Goal: Task Accomplishment & Management: Complete application form

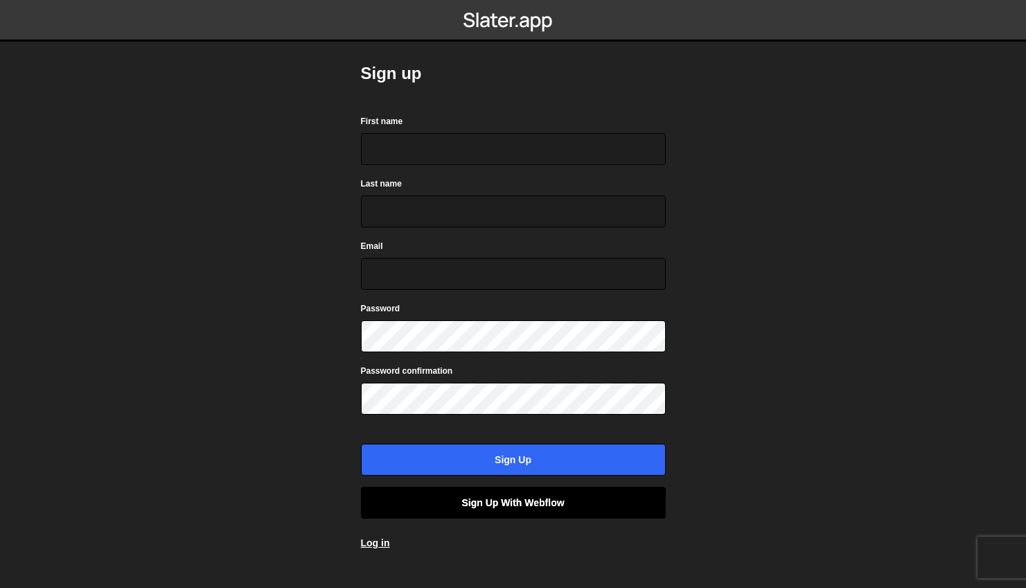
click at [557, 510] on link "Sign up with Webflow" at bounding box center [513, 503] width 305 height 32
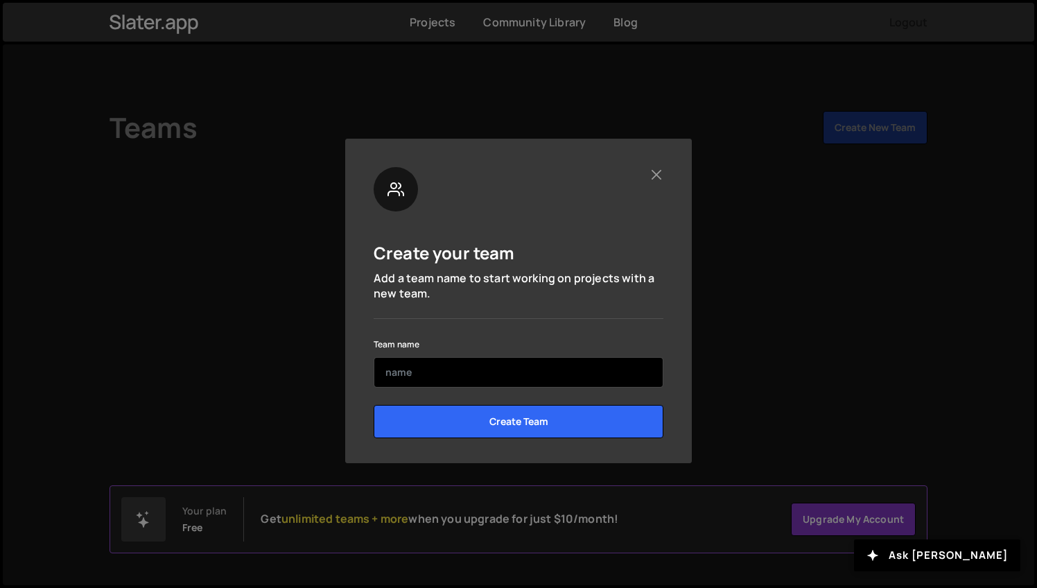
click at [501, 369] on input "text" at bounding box center [519, 372] width 290 height 30
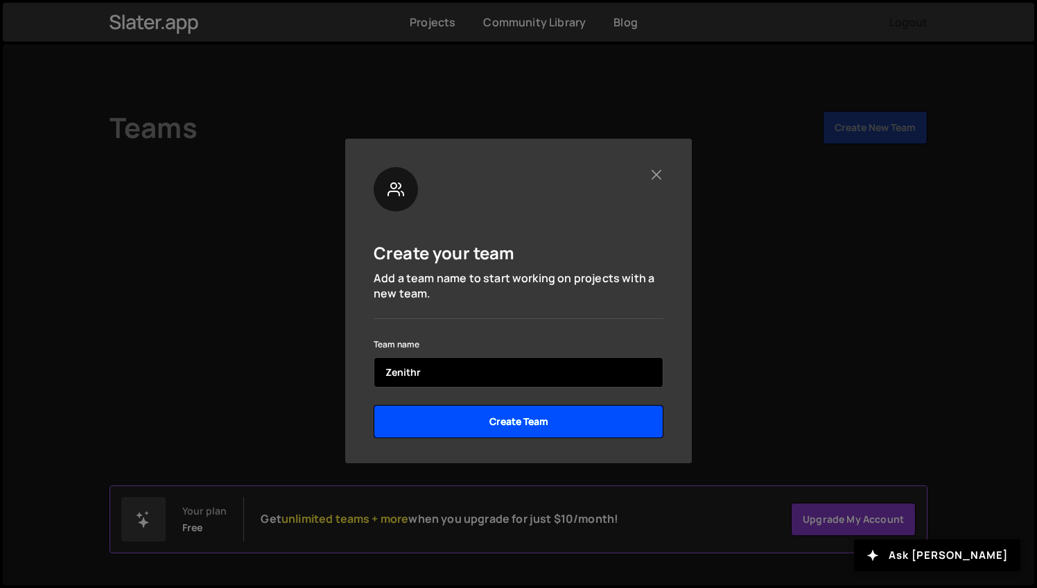
type input "Zenithr"
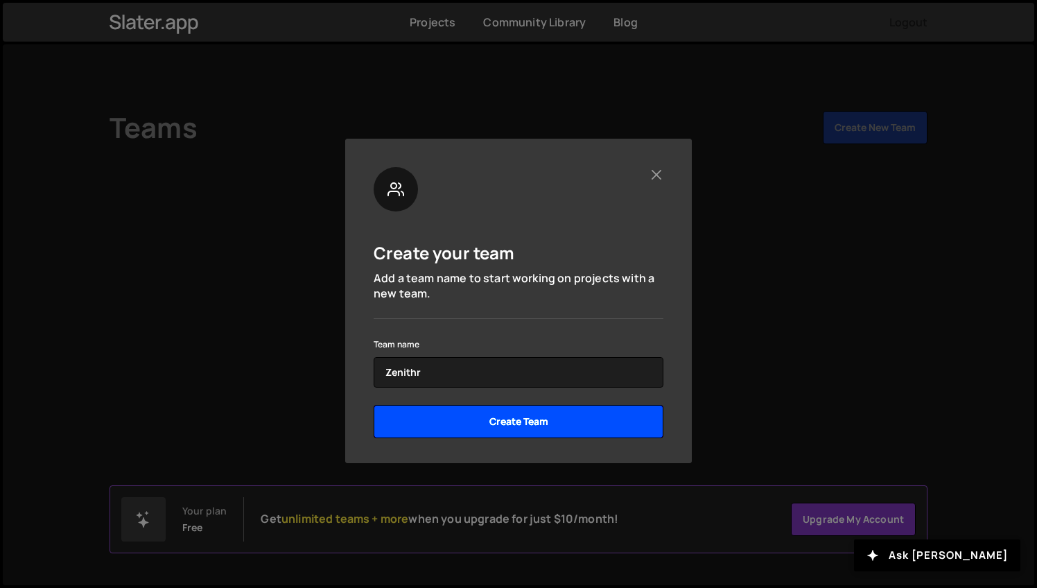
click at [555, 419] on input "Create Team" at bounding box center [519, 421] width 290 height 33
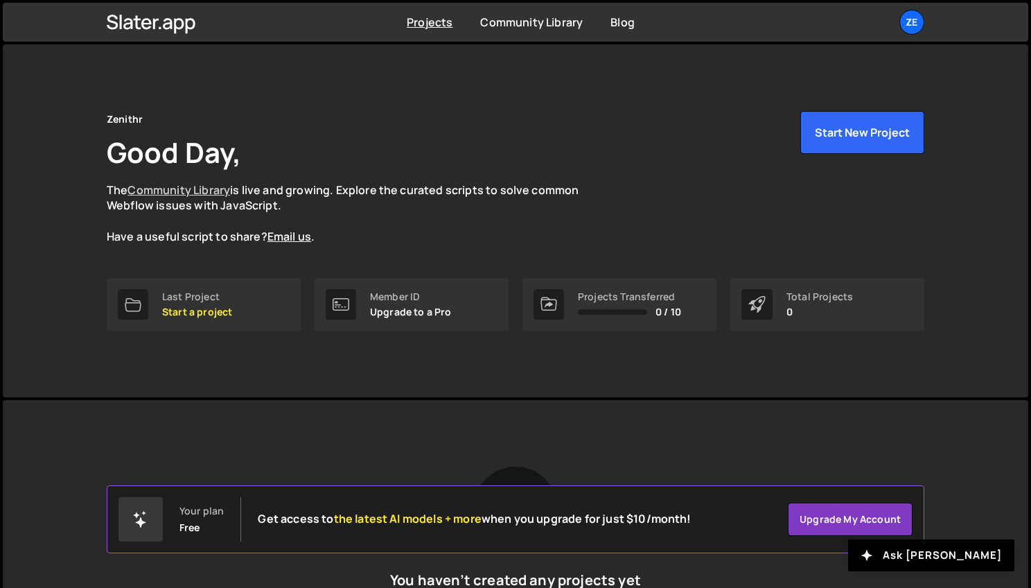
click at [205, 184] on link "Community Library" at bounding box center [179, 189] width 103 height 15
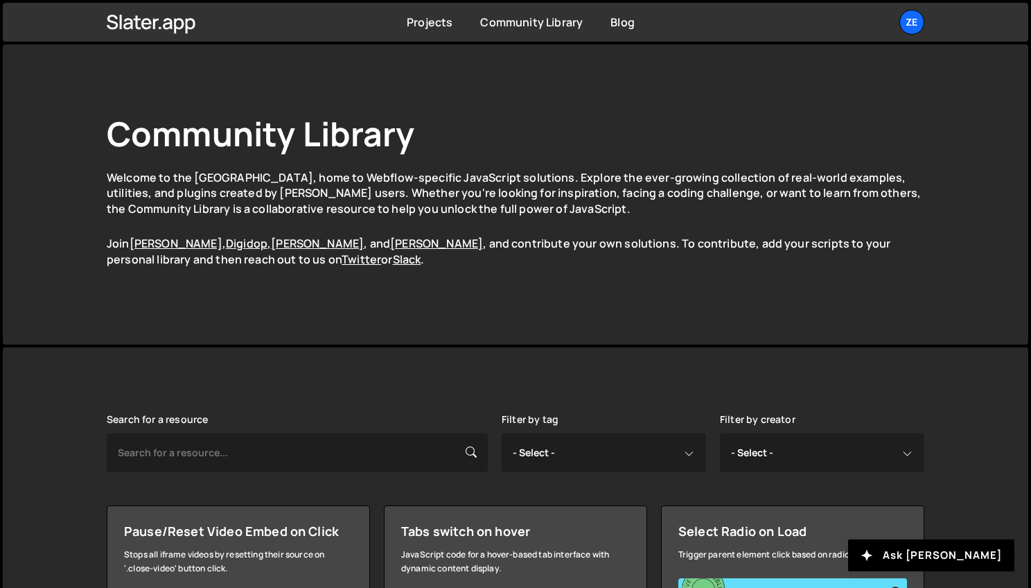
click at [757, 225] on div "Community Library Welcome to the Community Library, home to Webflow-specific Ja…" at bounding box center [516, 194] width 818 height 167
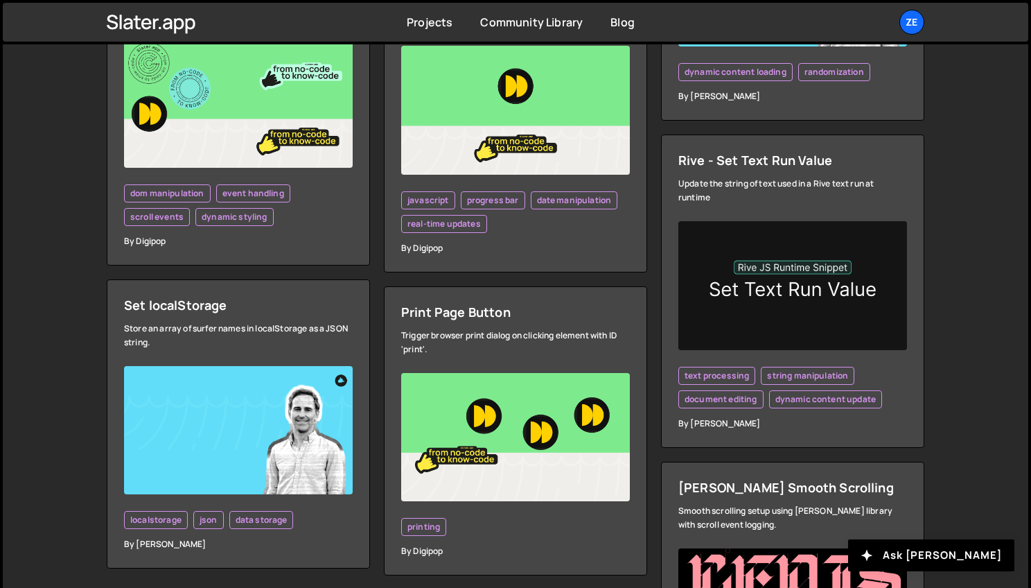
scroll to position [3811, 0]
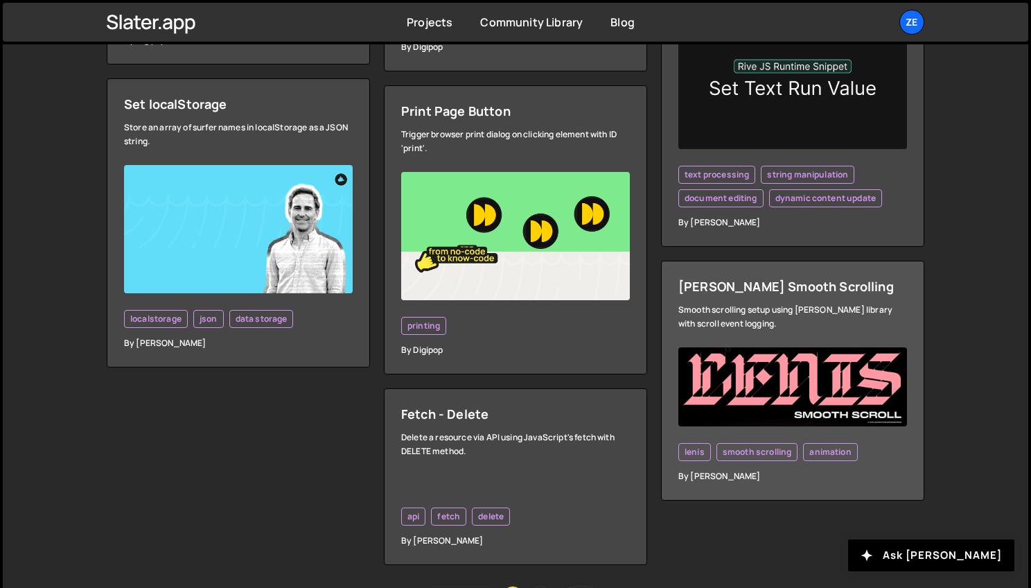
click at [825, 370] on link "Lenis Smooth Scrolling Smooth scrolling setup using Lenis library with scroll e…" at bounding box center [792, 381] width 263 height 240
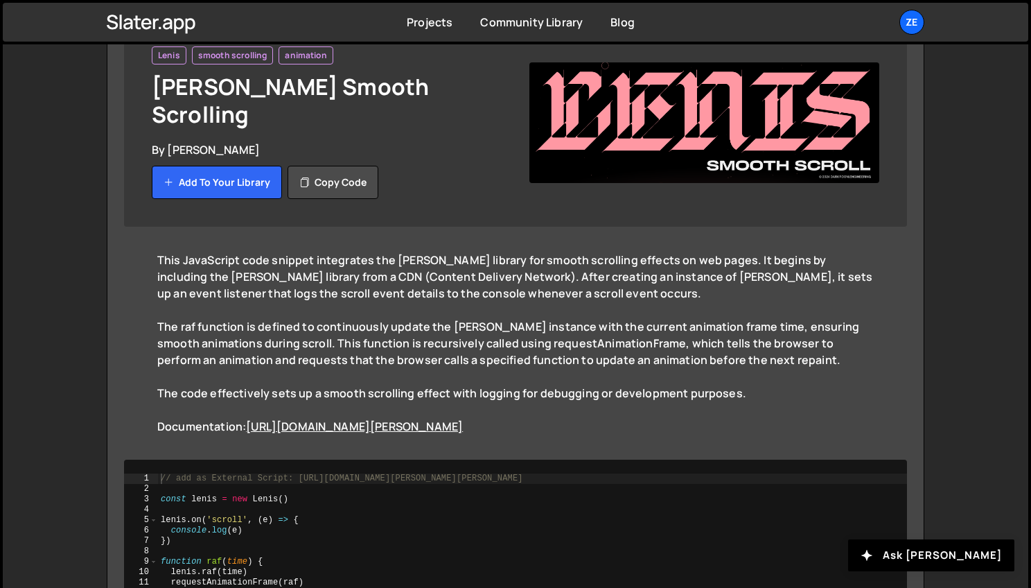
scroll to position [263, 0]
